Goal: Information Seeking & Learning: Learn about a topic

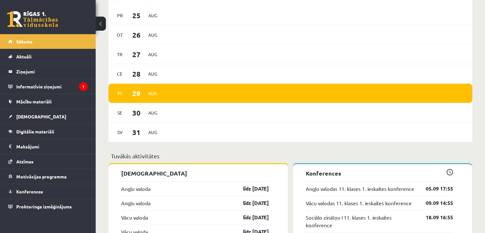
scroll to position [556, 0]
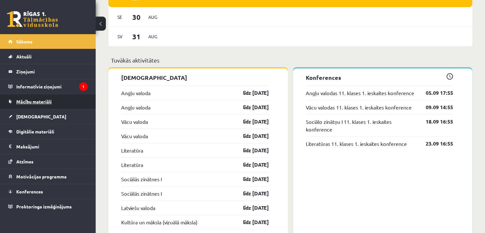
click at [49, 101] on span "Mācību materiāli" at bounding box center [33, 102] width 35 height 6
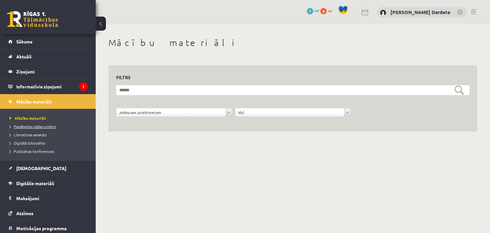
click at [30, 127] on span "Pieslēgties Uzdevumiem" at bounding box center [33, 126] width 46 height 5
click at [56, 101] on link "Mācību materiāli" at bounding box center [47, 101] width 79 height 15
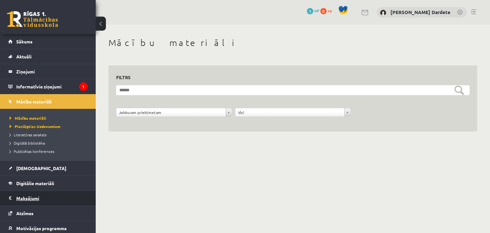
click at [40, 199] on legend "Maksājumi 0" at bounding box center [51, 198] width 71 height 15
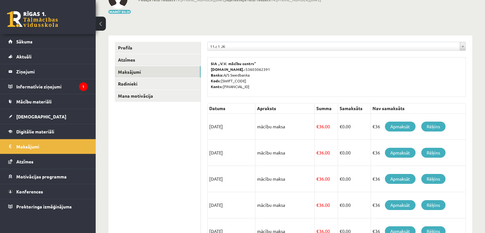
scroll to position [64, 0]
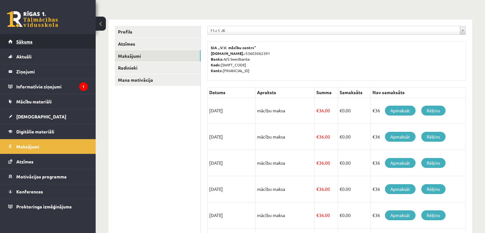
click at [32, 39] on span "Sākums" at bounding box center [24, 42] width 16 height 6
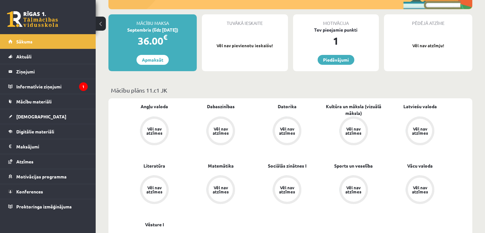
scroll to position [159, 0]
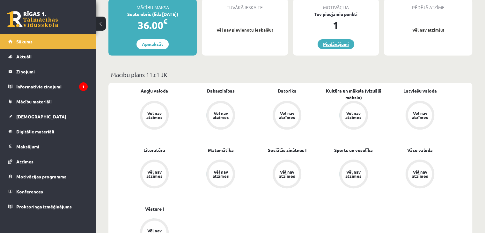
click at [332, 46] on link "Piedāvājumi" at bounding box center [336, 44] width 37 height 10
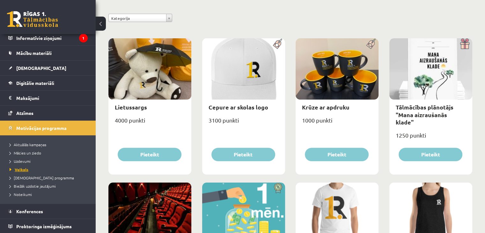
scroll to position [77, 0]
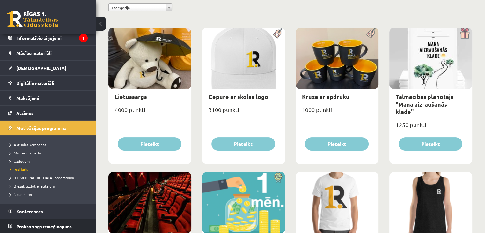
click at [66, 224] on span "Proktoringa izmēģinājums" at bounding box center [43, 226] width 55 height 6
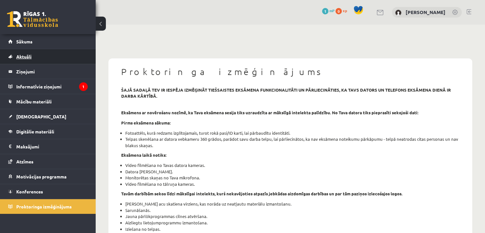
click at [54, 63] on link "Aktuāli" at bounding box center [47, 56] width 79 height 15
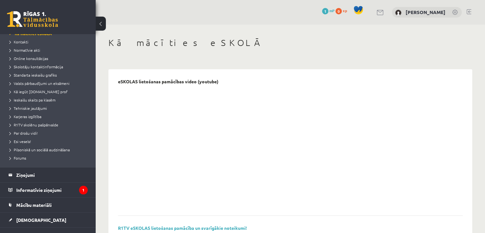
scroll to position [64, 0]
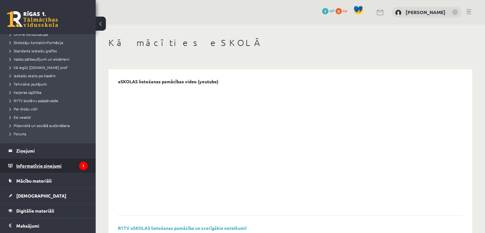
click at [43, 164] on legend "Informatīvie ziņojumi 1" at bounding box center [51, 165] width 71 height 15
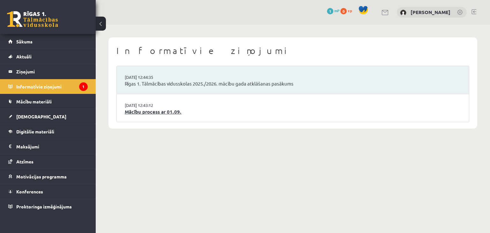
click at [145, 112] on link "Mācību process ar 01.09." at bounding box center [293, 111] width 336 height 7
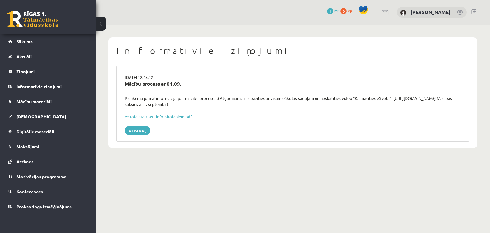
drag, startPoint x: 393, startPoint y: 97, endPoint x: 455, endPoint y: 94, distance: 62.2
click at [455, 94] on div "29.08.2025 12:43:12 Mācību process ar 01.09. Pielikumā pamatinformācija par māc…" at bounding box center [292, 104] width 353 height 76
click at [407, 120] on div "29.08.2025 12:43:12 Mācību process ar 01.09. Pielikumā pamatinformācija par māc…" at bounding box center [292, 104] width 353 height 76
drag, startPoint x: 392, startPoint y: 98, endPoint x: 451, endPoint y: 97, distance: 59.3
click at [451, 97] on div "Pielikumā pamatinformācija par mācību procesu! :) Atgādinām arī iepazīties ar v…" at bounding box center [293, 101] width 346 height 12
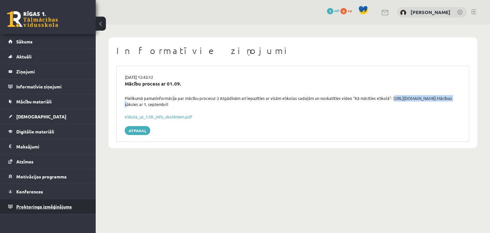
click at [35, 205] on span "Proktoringa izmēģinājums" at bounding box center [43, 206] width 55 height 6
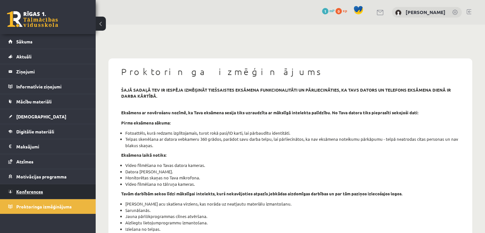
click at [66, 194] on link "Konferences" at bounding box center [47, 191] width 79 height 15
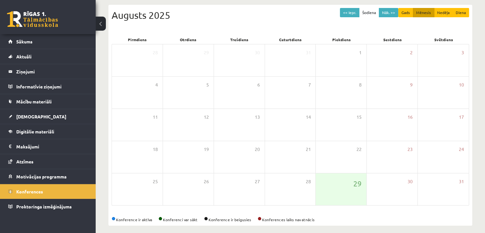
scroll to position [71, 0]
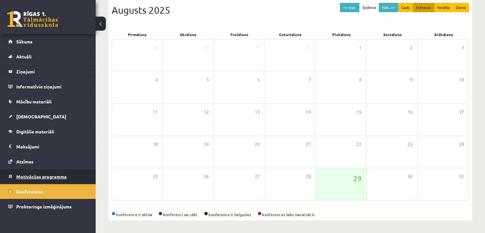
click at [53, 173] on span "Motivācijas programma" at bounding box center [41, 176] width 50 height 6
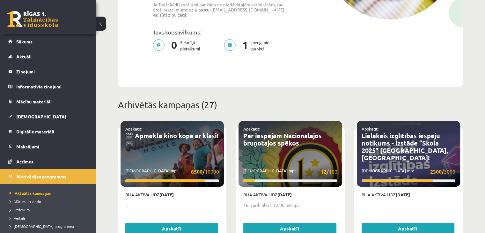
scroll to position [199, 0]
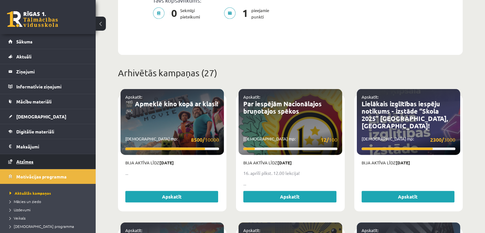
click at [35, 158] on link "Atzīmes" at bounding box center [47, 161] width 79 height 15
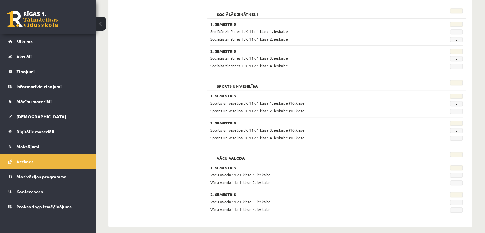
scroll to position [619, 0]
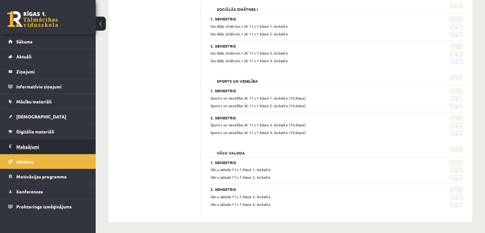
click at [46, 146] on legend "Maksājumi 0" at bounding box center [51, 146] width 71 height 15
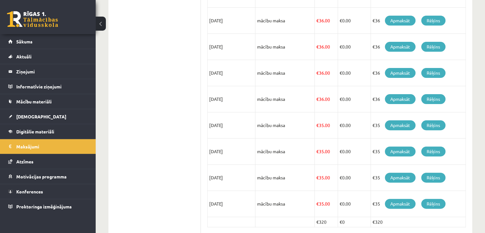
scroll to position [208, 0]
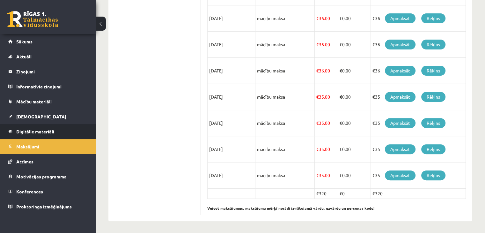
click at [9, 126] on link "Digitālie materiāli" at bounding box center [47, 131] width 79 height 15
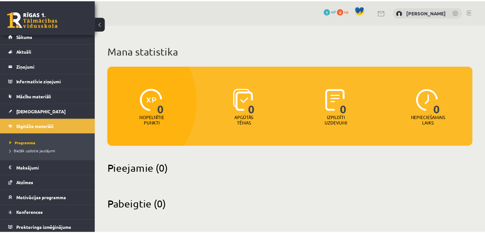
scroll to position [7, 0]
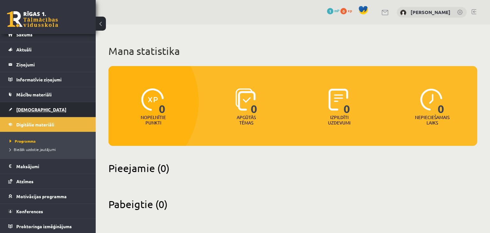
click at [55, 113] on link "[DEMOGRAPHIC_DATA]" at bounding box center [47, 109] width 79 height 15
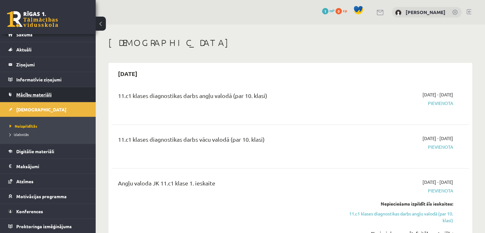
click at [49, 92] on span "Mācību materiāli" at bounding box center [33, 95] width 35 height 6
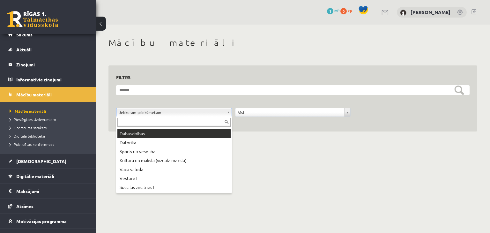
scroll to position [36, 0]
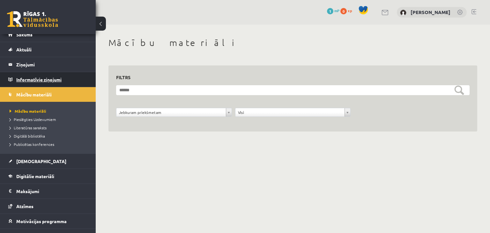
click at [43, 77] on legend "Informatīvie ziņojumi 0" at bounding box center [51, 79] width 71 height 15
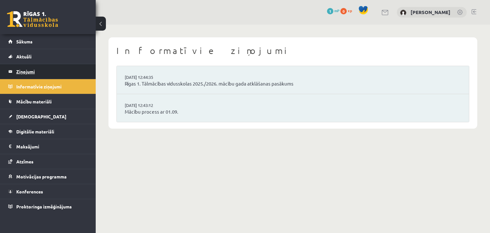
click at [47, 72] on legend "Ziņojumi 0" at bounding box center [51, 71] width 71 height 15
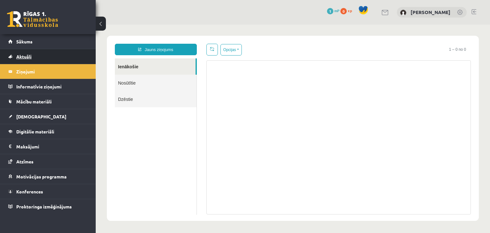
click at [53, 56] on link "Aktuāli" at bounding box center [47, 56] width 79 height 15
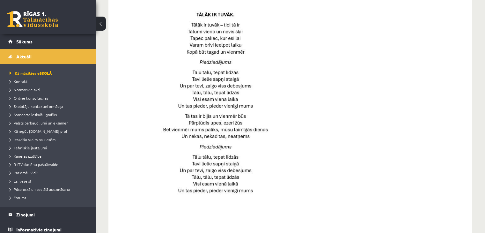
scroll to position [319, 0]
click at [36, 189] on span "Pilsoniskā un sociālā audzināšana" at bounding box center [40, 189] width 60 height 5
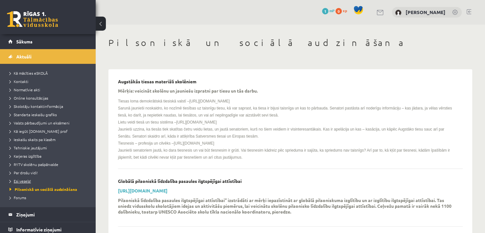
click at [27, 180] on span "Esi vesels!" at bounding box center [20, 180] width 21 height 5
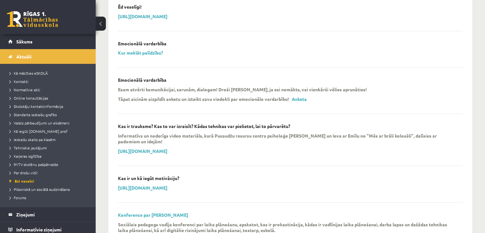
scroll to position [351, 0]
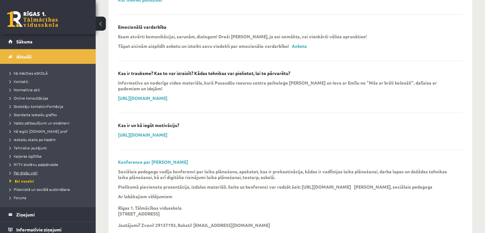
click at [32, 172] on span "Par drošu vidi!" at bounding box center [24, 172] width 28 height 5
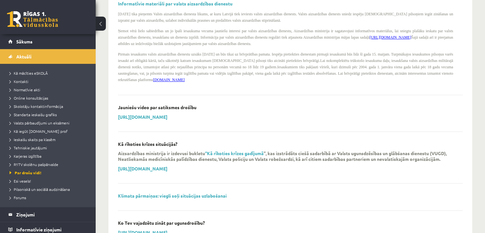
scroll to position [518, 0]
